Goal: Transaction & Acquisition: Purchase product/service

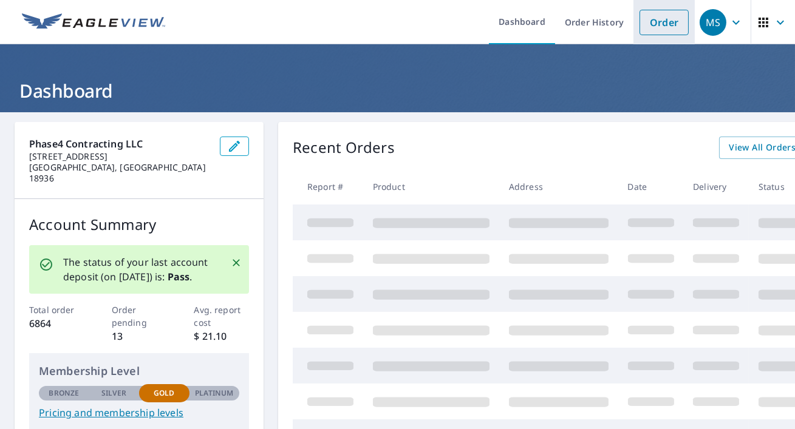
click at [677, 15] on link "Order" at bounding box center [663, 22] width 49 height 25
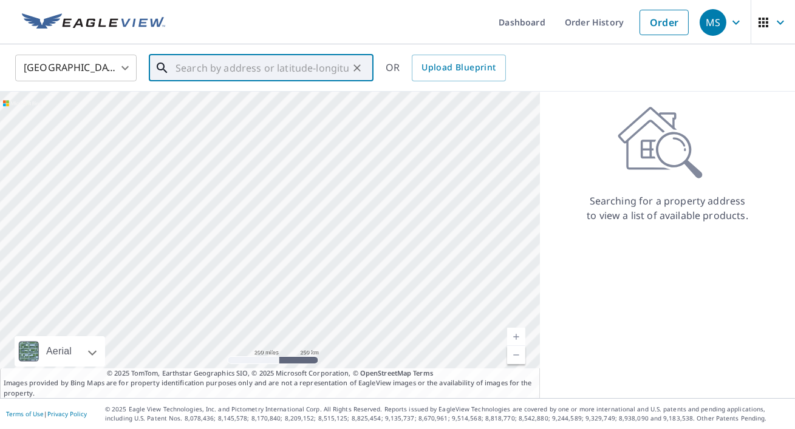
click at [294, 69] on input "text" at bounding box center [261, 68] width 173 height 34
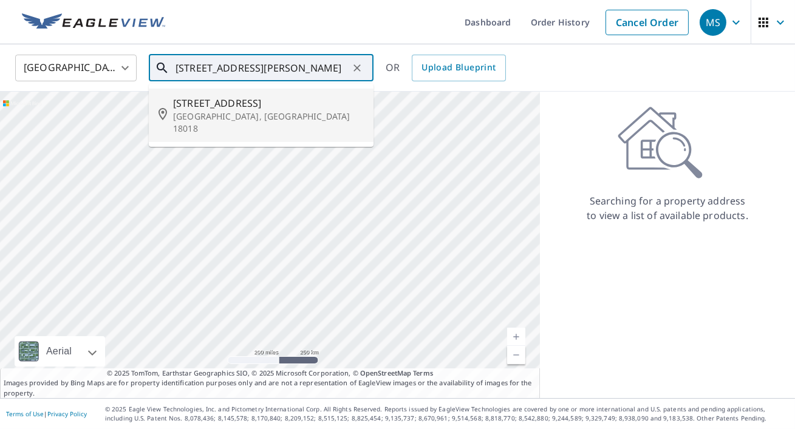
click at [274, 97] on span "[STREET_ADDRESS]" at bounding box center [268, 103] width 191 height 15
type input "[STREET_ADDRESS]"
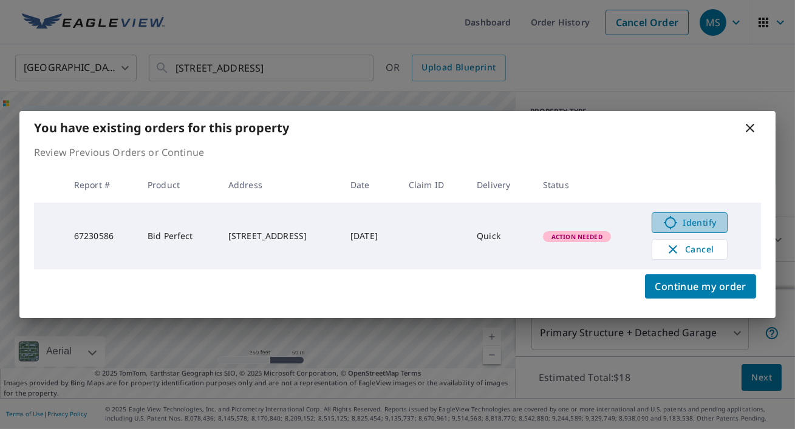
click at [697, 224] on span "Identify" at bounding box center [689, 222] width 60 height 15
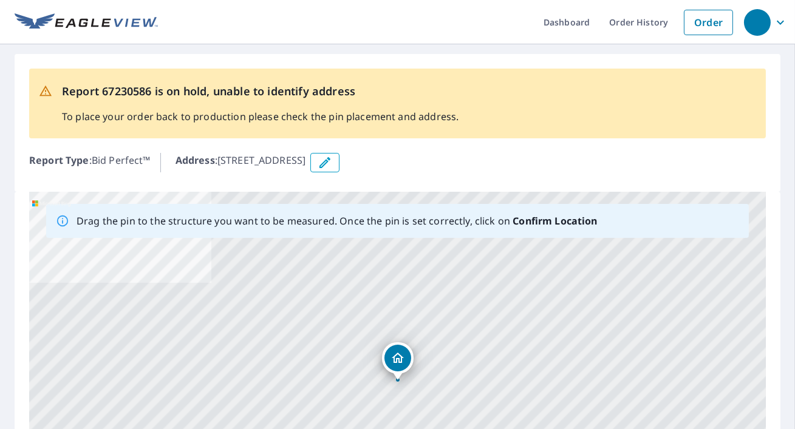
click at [639, 151] on div "Report Type : Bid Perfect™ Address : 451 Old York Rd, Bethlehem, PA, 18018" at bounding box center [397, 162] width 736 height 29
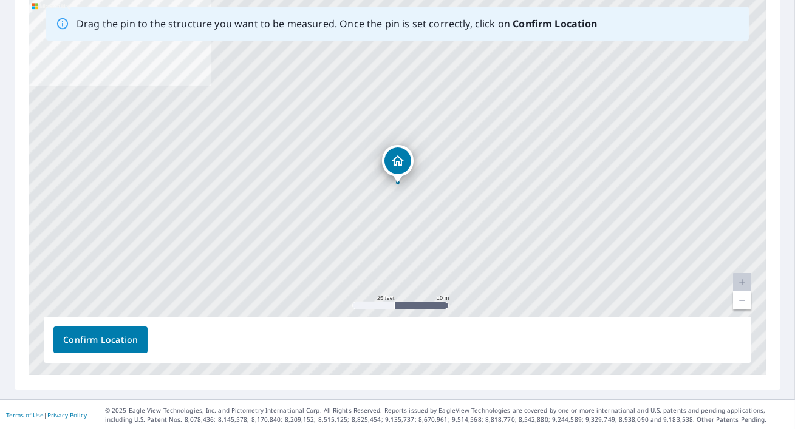
scroll to position [198, 0]
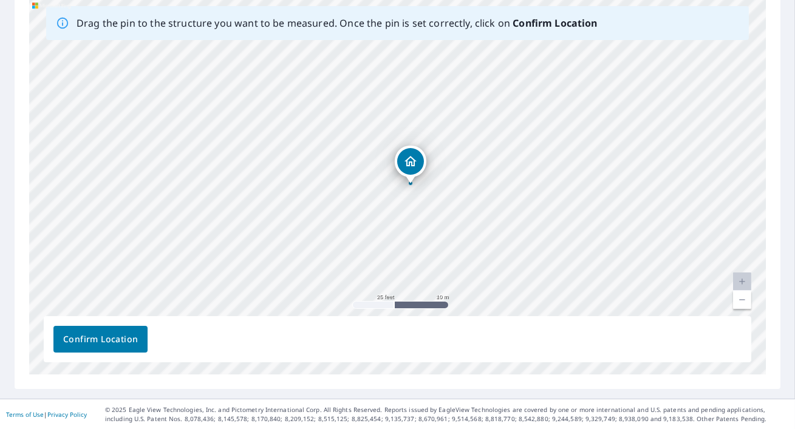
drag, startPoint x: 639, startPoint y: 151, endPoint x: 651, endPoint y: 152, distance: 12.2
click at [651, 152] on div "[STREET_ADDRESS]" at bounding box center [397, 184] width 736 height 381
drag, startPoint x: 404, startPoint y: 163, endPoint x: 578, endPoint y: 170, distance: 175.0
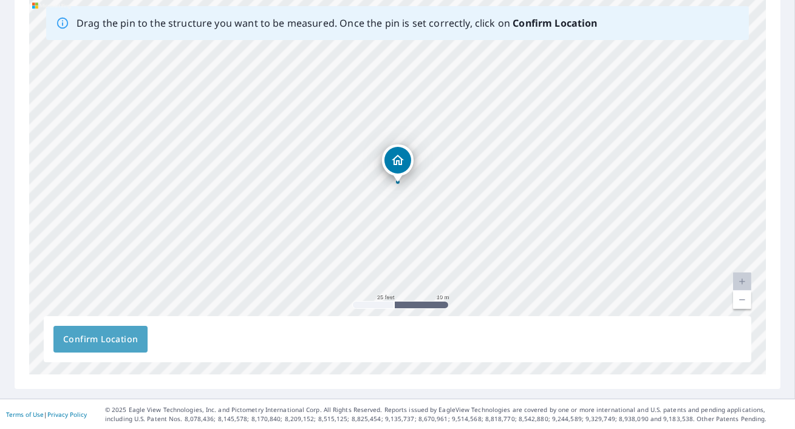
click at [83, 336] on span "Confirm Location" at bounding box center [100, 339] width 75 height 15
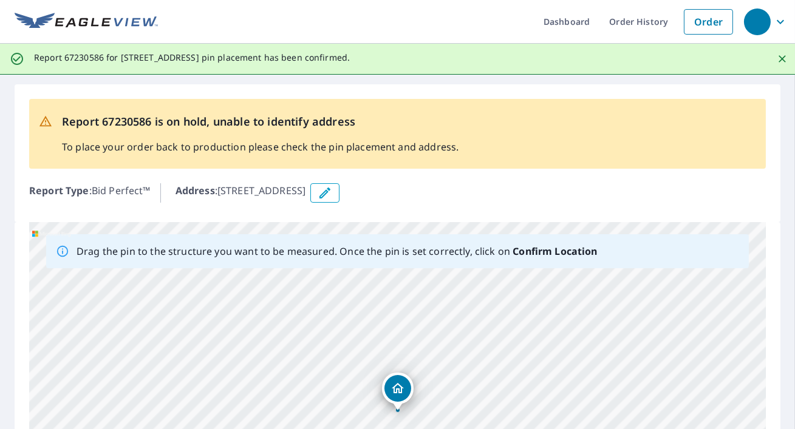
scroll to position [0, 0]
click at [517, 205] on div "Report Type : Bid Perfect™ Address : 451 Old York Rd, Bethlehem, PA, 18018" at bounding box center [397, 193] width 736 height 29
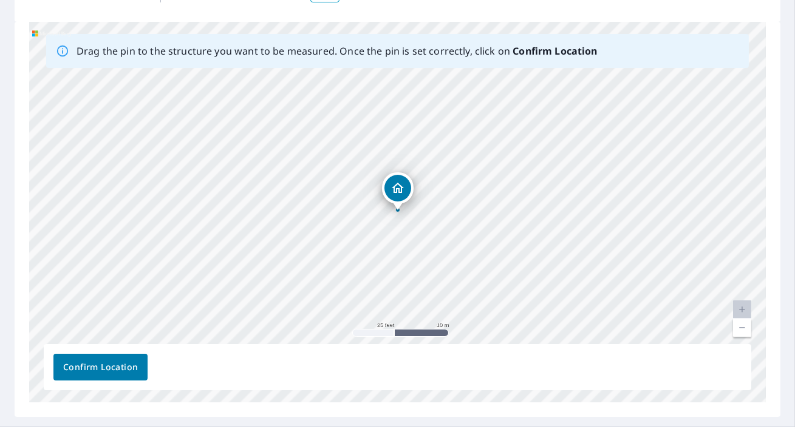
scroll to position [229, 0]
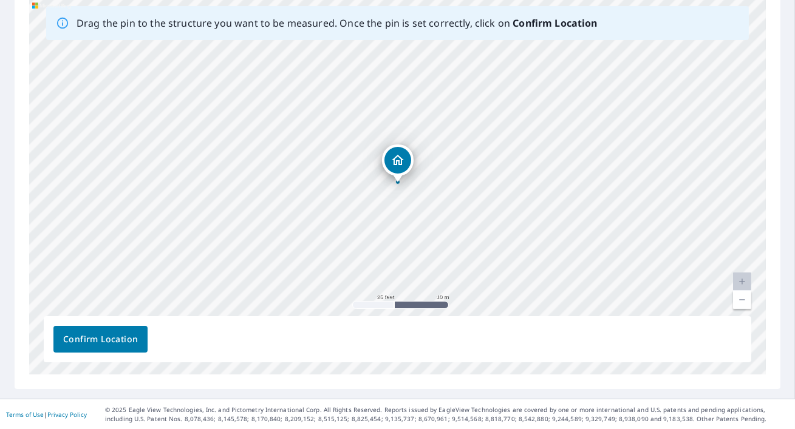
click at [101, 337] on span "Confirm Location" at bounding box center [100, 339] width 75 height 15
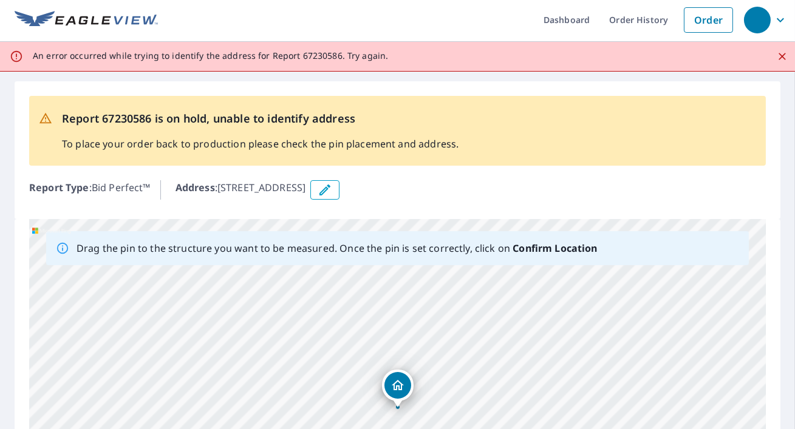
scroll to position [0, 0]
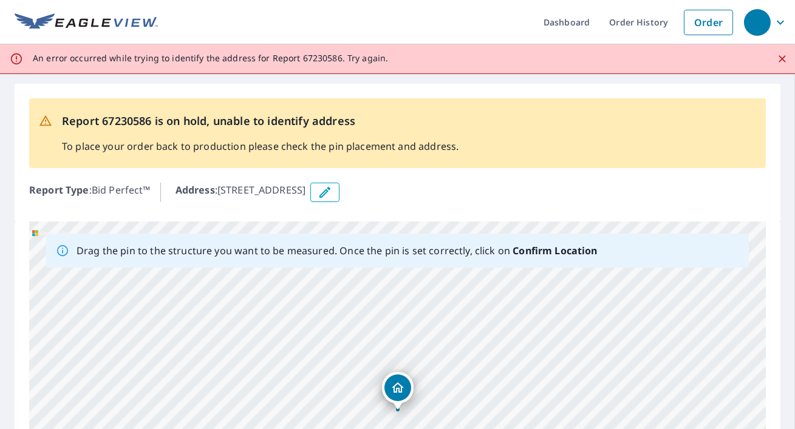
click at [652, 188] on div "Address : 451 Old York Rd, Bethlehem, PA, 18018" at bounding box center [470, 192] width 590 height 19
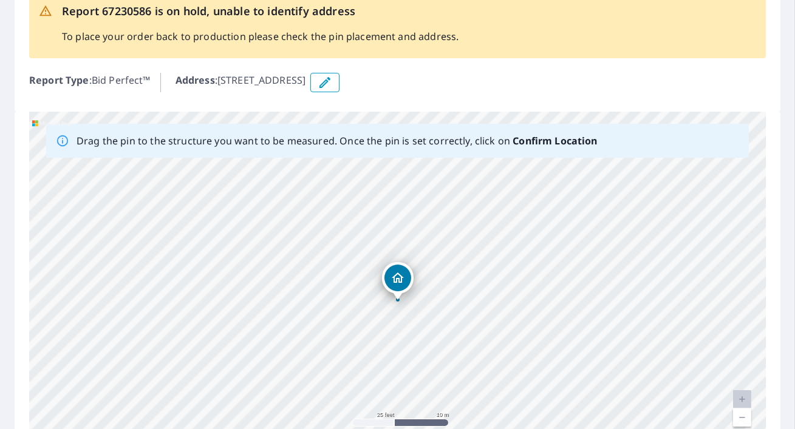
scroll to position [132, 0]
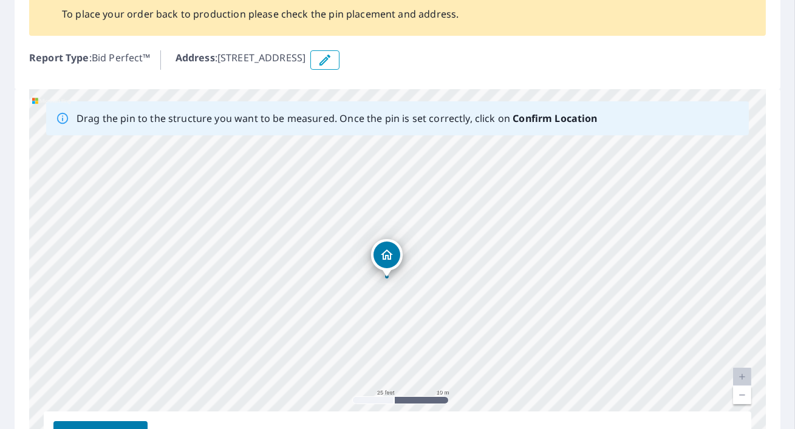
drag, startPoint x: 394, startPoint y: 399, endPoint x: 383, endPoint y: 398, distance: 10.9
click at [383, 398] on div "[STREET_ADDRESS]" at bounding box center [397, 279] width 736 height 381
drag, startPoint x: 555, startPoint y: 194, endPoint x: 560, endPoint y: 288, distance: 93.6
click at [560, 288] on div "[STREET_ADDRESS]" at bounding box center [397, 279] width 736 height 381
drag, startPoint x: 601, startPoint y: 181, endPoint x: 602, endPoint y: 252, distance: 71.6
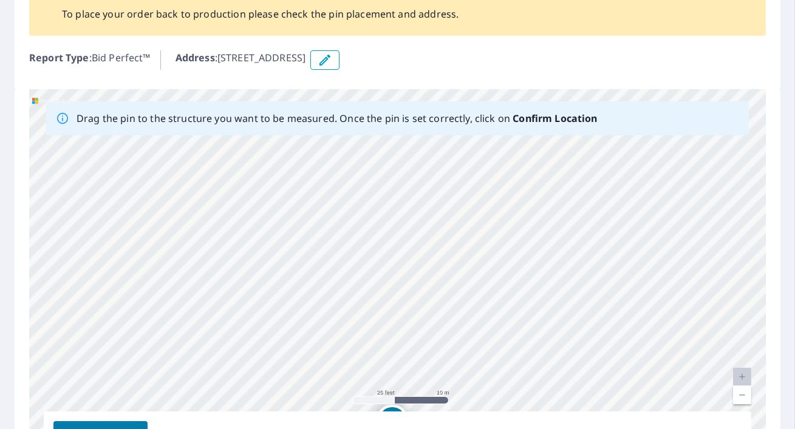
click at [602, 252] on div "[STREET_ADDRESS]" at bounding box center [397, 279] width 736 height 381
click at [332, 58] on icon "button" at bounding box center [324, 60] width 15 height 15
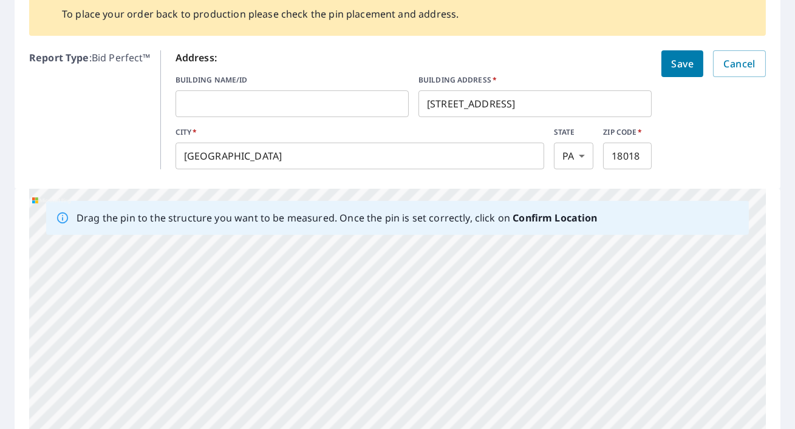
click at [520, 112] on input "[STREET_ADDRESS]" at bounding box center [534, 104] width 233 height 34
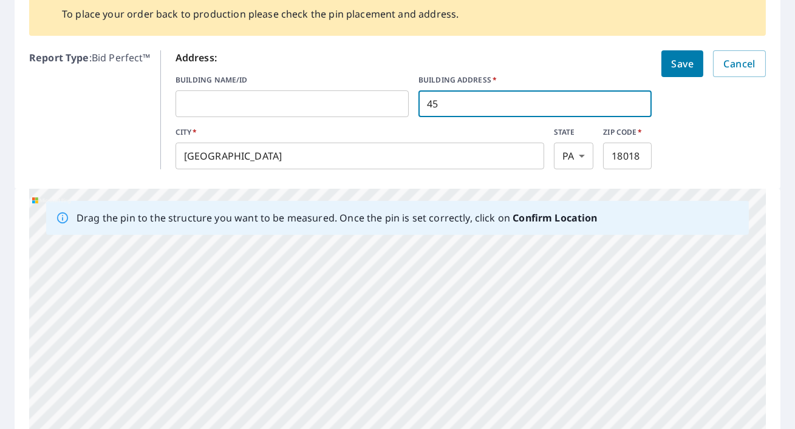
type input "4"
type input "[STREET_ADDRESS]"
click at [682, 64] on span "Save" at bounding box center [682, 63] width 22 height 17
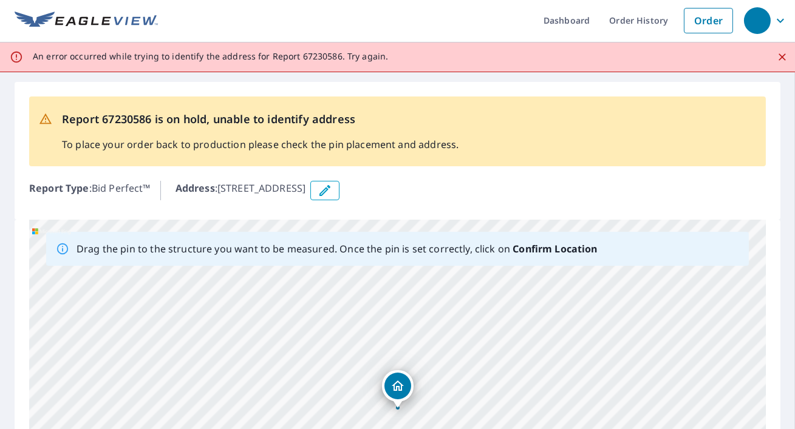
scroll to position [0, 0]
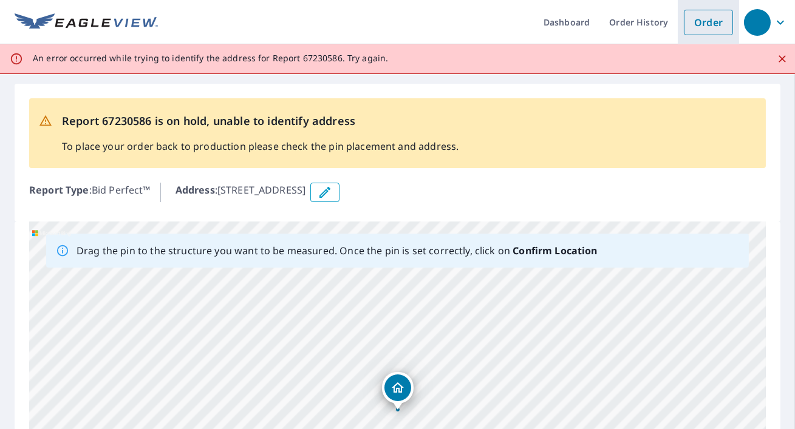
click at [708, 15] on link "Order" at bounding box center [707, 22] width 49 height 25
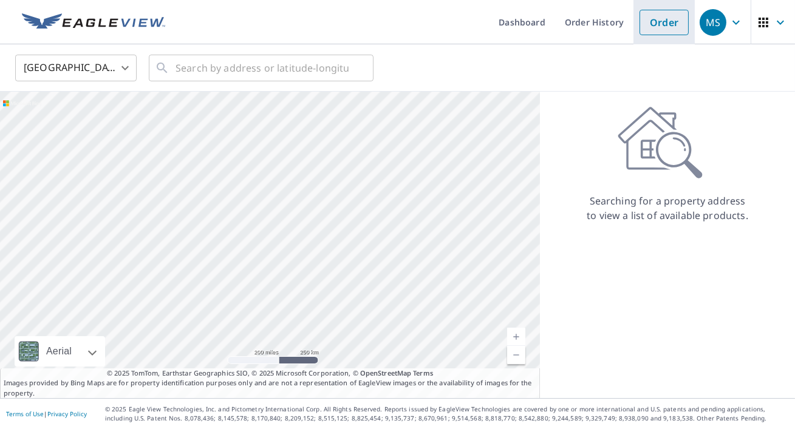
click at [665, 19] on link "Order" at bounding box center [663, 22] width 49 height 25
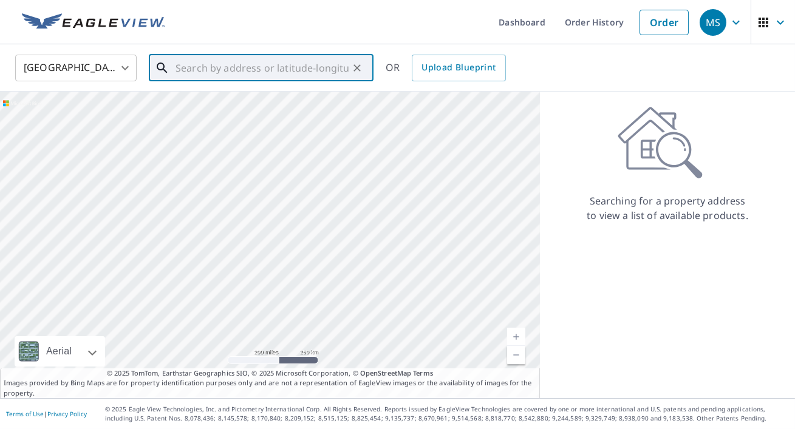
click at [291, 69] on input "text" at bounding box center [261, 68] width 173 height 34
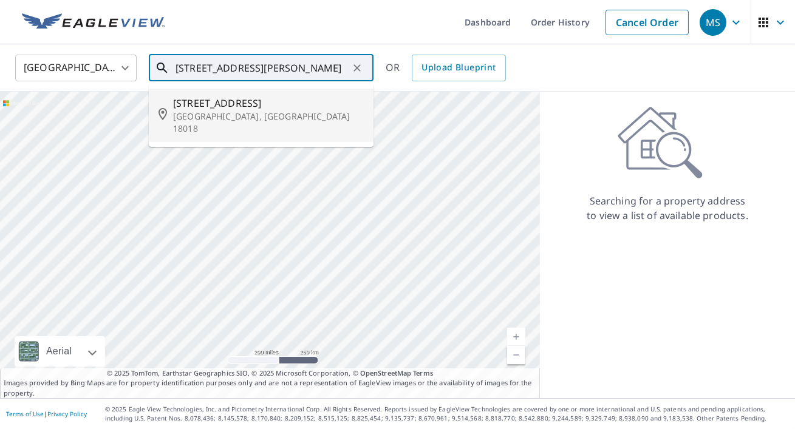
click at [266, 109] on span "[STREET_ADDRESS]" at bounding box center [268, 103] width 191 height 15
type input "[STREET_ADDRESS]"
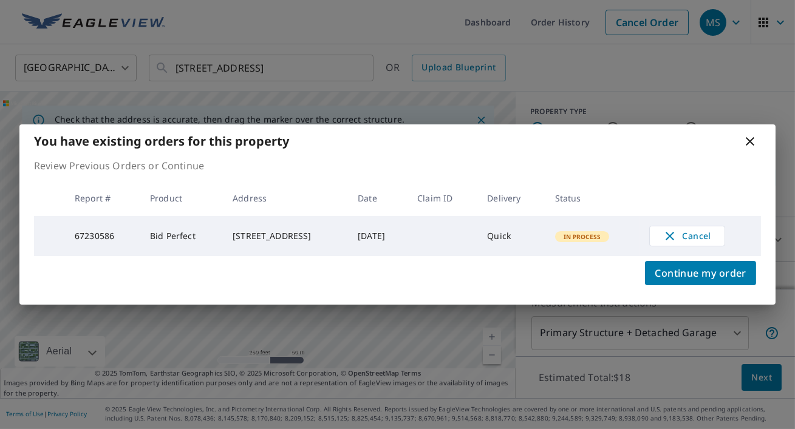
click at [747, 141] on icon at bounding box center [749, 141] width 15 height 15
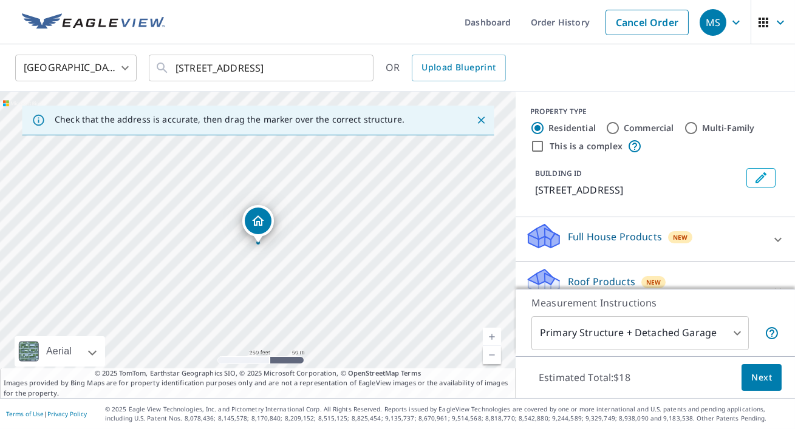
click at [493, 337] on link "Current Level 17, Zoom In" at bounding box center [492, 337] width 18 height 18
click at [493, 337] on link "Current Level 18, Zoom In" at bounding box center [492, 337] width 18 height 18
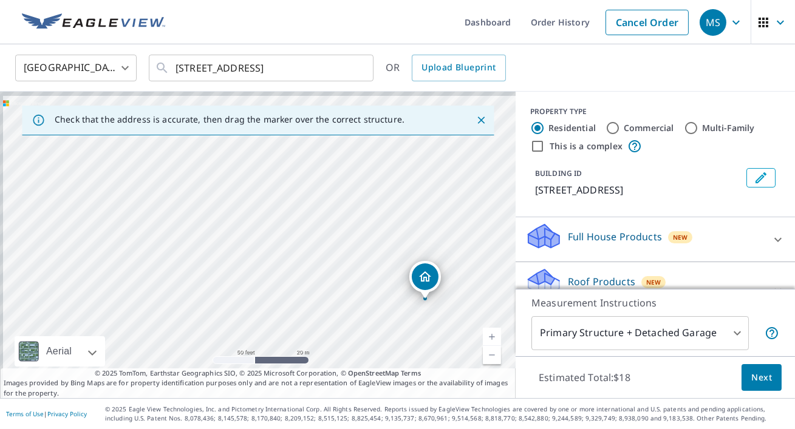
drag, startPoint x: 308, startPoint y: 275, endPoint x: 475, endPoint y: 331, distance: 176.0
click at [475, 331] on div "[STREET_ADDRESS]" at bounding box center [257, 245] width 515 height 307
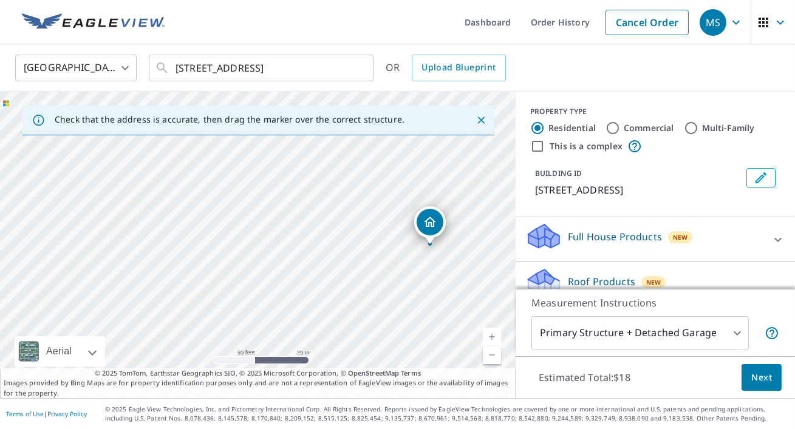
drag, startPoint x: 378, startPoint y: 282, endPoint x: 383, endPoint y: 227, distance: 54.8
click at [383, 227] on div "[STREET_ADDRESS]" at bounding box center [257, 245] width 515 height 307
drag, startPoint x: 446, startPoint y: 321, endPoint x: 327, endPoint y: 205, distance: 166.5
click at [327, 205] on div "[STREET_ADDRESS]" at bounding box center [257, 245] width 515 height 307
drag, startPoint x: 436, startPoint y: 243, endPoint x: 376, endPoint y: 217, distance: 65.3
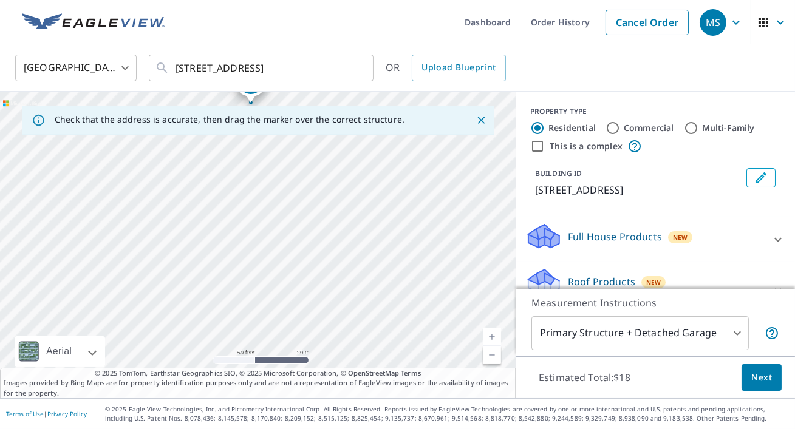
click at [376, 217] on div "[STREET_ADDRESS]" at bounding box center [257, 245] width 515 height 307
drag, startPoint x: 413, startPoint y: 250, endPoint x: 412, endPoint y: 165, distance: 85.0
click at [412, 165] on div "[STREET_ADDRESS]" at bounding box center [257, 245] width 515 height 307
drag, startPoint x: 411, startPoint y: 260, endPoint x: 410, endPoint y: 143, distance: 117.2
click at [410, 143] on div "[STREET_ADDRESS]" at bounding box center [257, 245] width 515 height 307
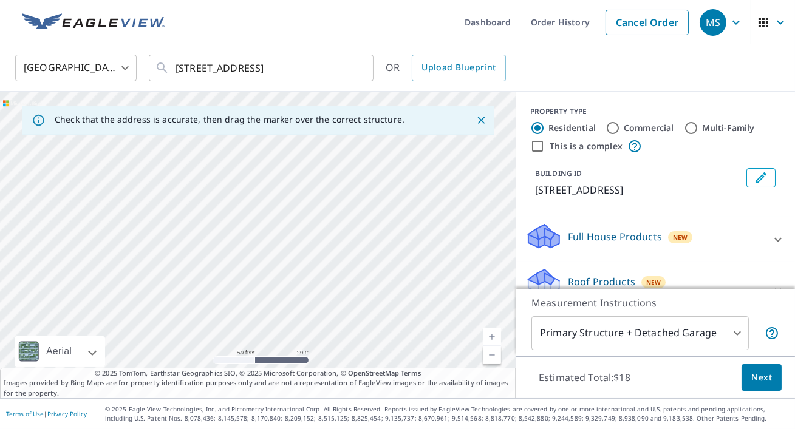
drag, startPoint x: 405, startPoint y: 235, endPoint x: 384, endPoint y: 382, distance: 149.1
click at [384, 382] on div "Check that the address is accurate, then drag the marker over the correct struc…" at bounding box center [257, 245] width 515 height 307
drag, startPoint x: 384, startPoint y: 313, endPoint x: 373, endPoint y: 429, distance: 117.0
click at [373, 429] on div "Dashboard Order History Cancel Order MS [GEOGRAPHIC_DATA] [GEOGRAPHIC_DATA] ​ […" at bounding box center [397, 214] width 795 height 429
drag, startPoint x: 375, startPoint y: 243, endPoint x: 418, endPoint y: 402, distance: 164.2
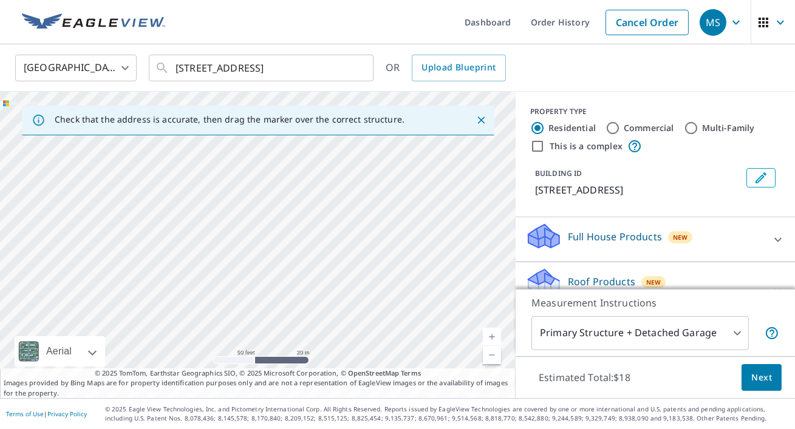
click at [418, 402] on div "Dashboard Order History Cancel Order MS [GEOGRAPHIC_DATA] [GEOGRAPHIC_DATA] ​ […" at bounding box center [397, 214] width 795 height 429
click at [493, 338] on link "Current Level 19, Zoom In" at bounding box center [492, 337] width 18 height 18
click at [486, 365] on div "[STREET_ADDRESS]" at bounding box center [257, 245] width 515 height 307
click at [491, 354] on link "Current Level 20, Zoom Out" at bounding box center [492, 355] width 18 height 18
click at [491, 354] on link "Current Level 19, Zoom Out" at bounding box center [492, 355] width 18 height 18
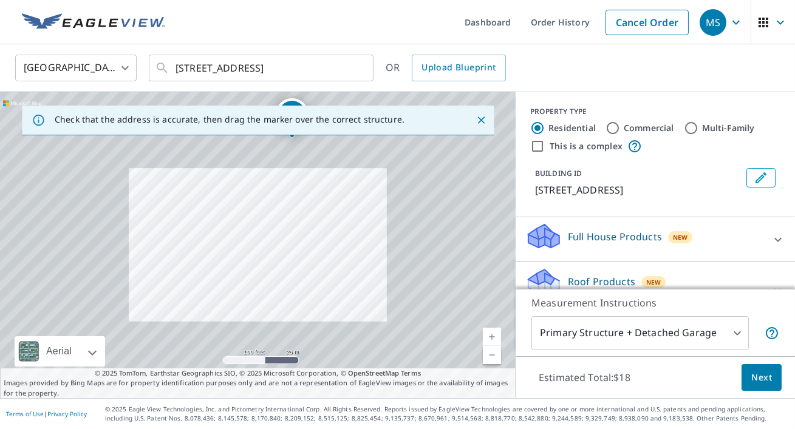
click at [491, 354] on link "Current Level 18, Zoom Out" at bounding box center [492, 355] width 18 height 18
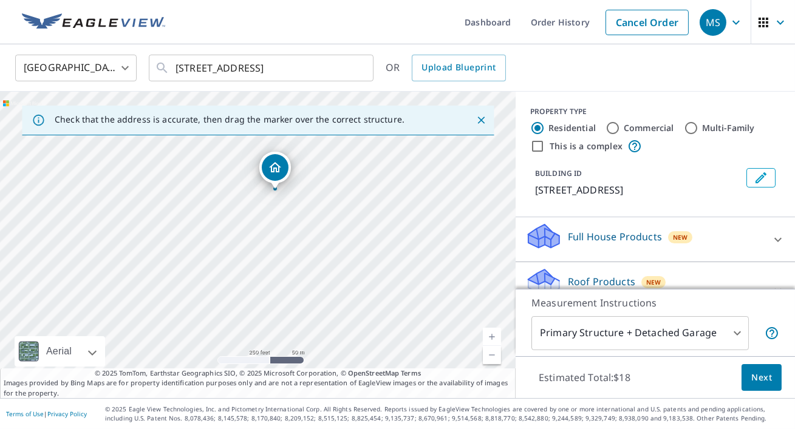
click at [301, 180] on div "[STREET_ADDRESS]" at bounding box center [257, 245] width 515 height 307
drag, startPoint x: 253, startPoint y: 217, endPoint x: 281, endPoint y: 209, distance: 29.2
click at [495, 336] on link "Current Level 17, Zoom In" at bounding box center [492, 337] width 18 height 18
click at [495, 336] on link "Current Level 18, Zoom In" at bounding box center [492, 337] width 18 height 18
click at [495, 336] on link "Current Level 19, Zoom In" at bounding box center [492, 337] width 18 height 18
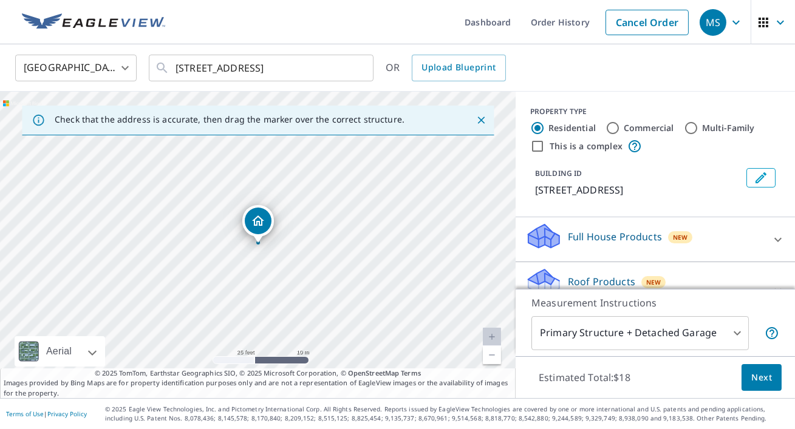
click at [494, 357] on link "Current Level 20, Zoom Out" at bounding box center [492, 355] width 18 height 18
click at [249, 275] on div "[STREET_ADDRESS]" at bounding box center [257, 245] width 515 height 307
drag, startPoint x: 256, startPoint y: 213, endPoint x: 255, endPoint y: 246, distance: 33.4
click at [767, 379] on span "Next" at bounding box center [761, 377] width 21 height 15
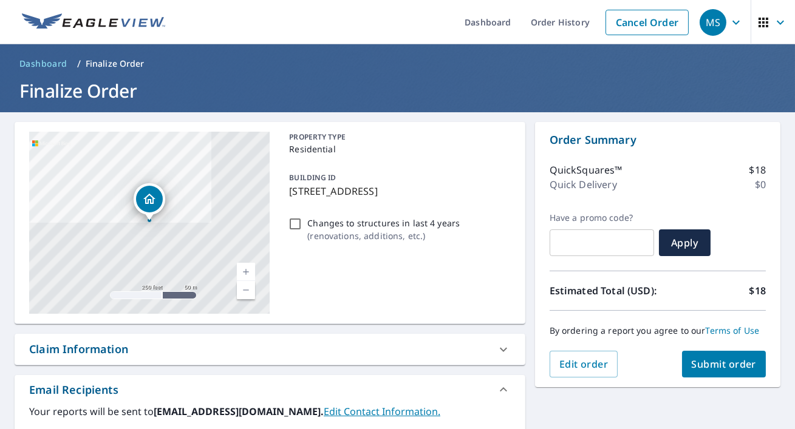
click at [737, 363] on span "Submit order" at bounding box center [723, 364] width 65 height 13
